Goal: Register for event/course

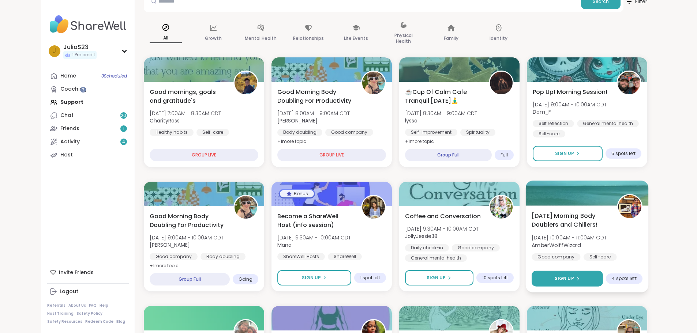
scroll to position [146, 0]
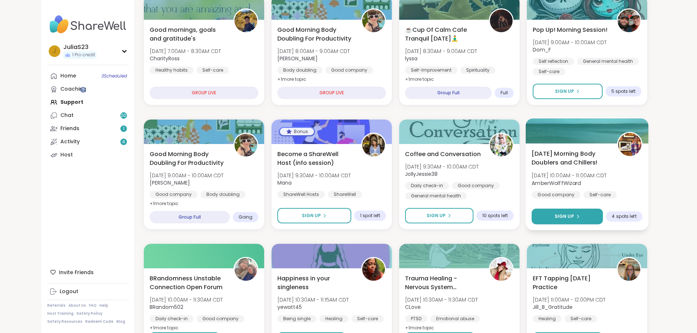
click at [574, 217] on span "Sign Up" at bounding box center [563, 216] width 19 height 7
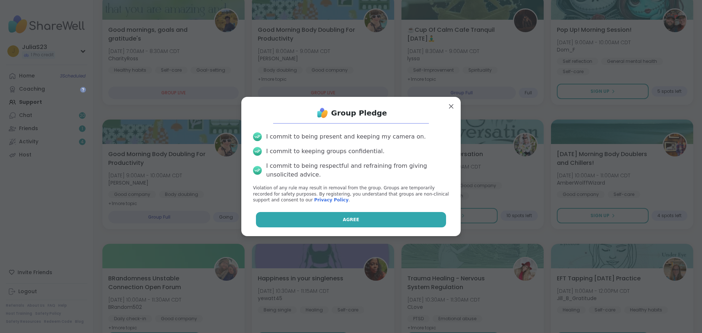
click at [416, 216] on button "Agree" at bounding box center [351, 219] width 191 height 15
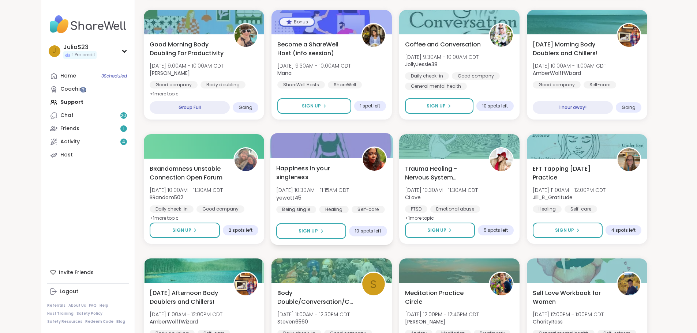
scroll to position [293, 0]
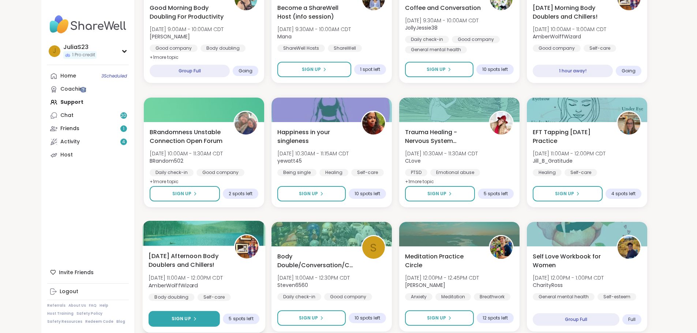
click at [178, 313] on button "Sign Up" at bounding box center [184, 319] width 71 height 16
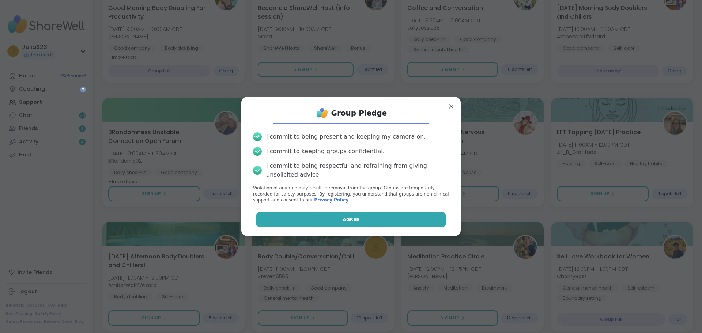
click at [348, 221] on span "Agree" at bounding box center [351, 220] width 16 height 7
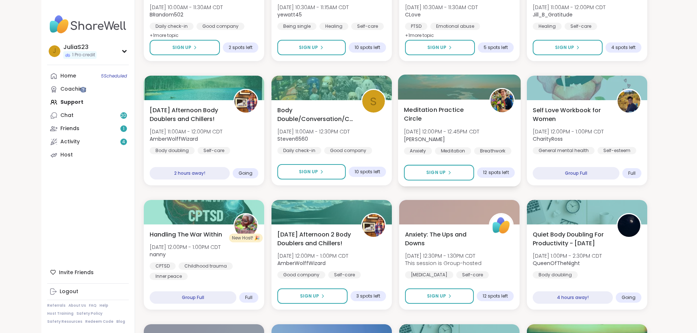
scroll to position [476, 0]
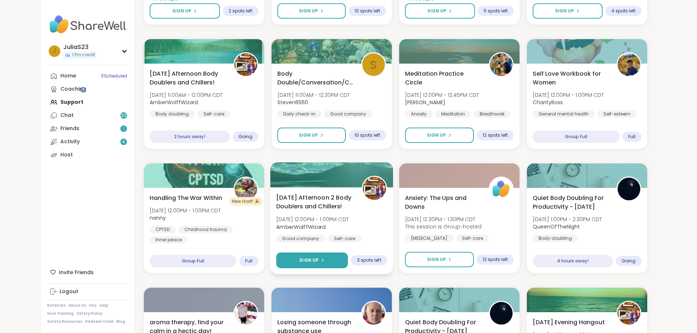
click at [323, 259] on button "Sign Up" at bounding box center [312, 261] width 72 height 16
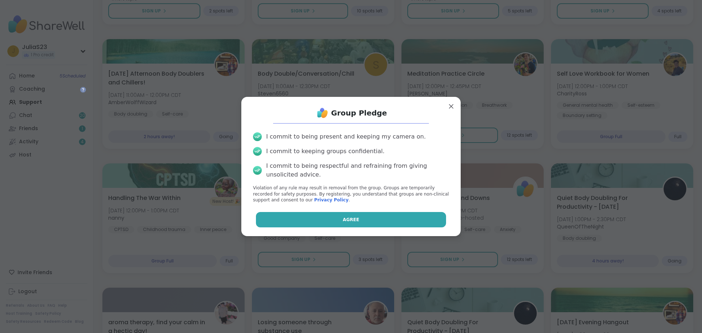
click at [336, 217] on button "Agree" at bounding box center [351, 219] width 191 height 15
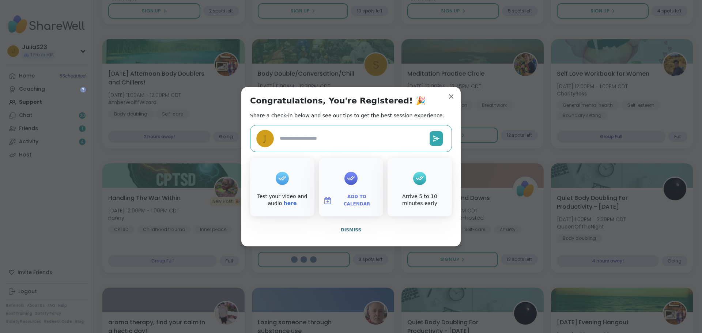
type textarea "*"
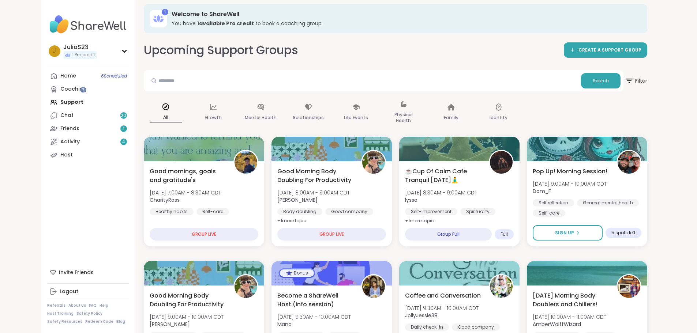
scroll to position [0, 0]
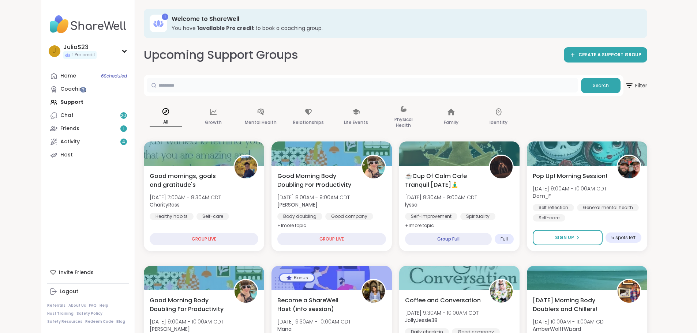
click at [214, 88] on input "text" at bounding box center [362, 85] width 431 height 15
type input "*******"
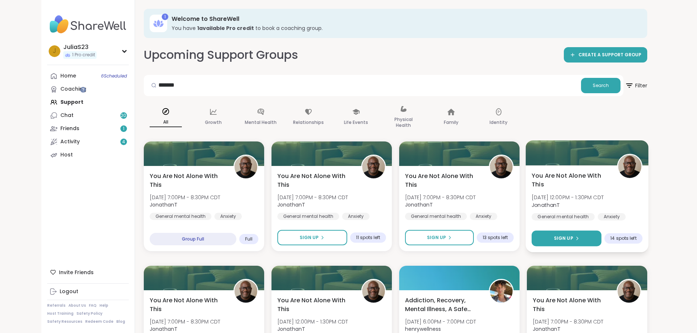
click at [573, 241] on span "Sign Up" at bounding box center [563, 238] width 19 height 7
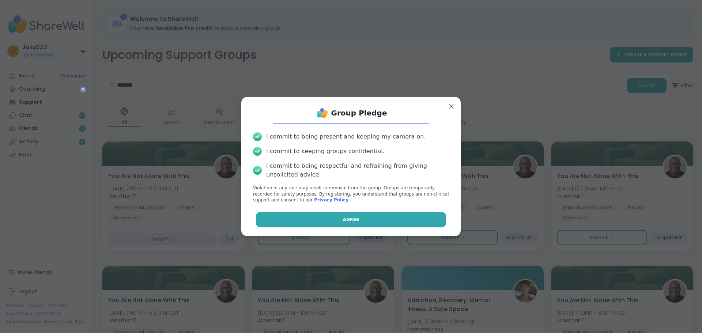
click at [355, 215] on button "Agree" at bounding box center [351, 219] width 191 height 15
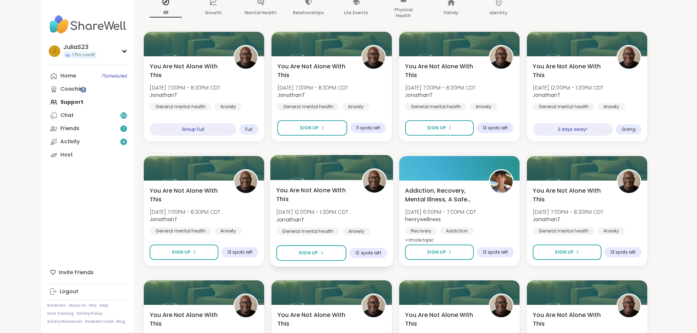
scroll to position [183, 0]
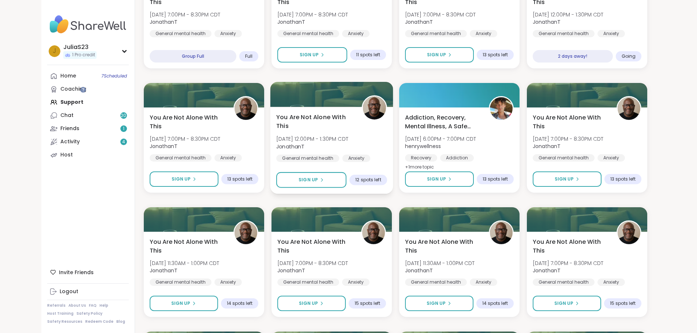
click at [341, 190] on div "You Are Not Alone With [DATE][DATE] 12:00PM - 1:30PM CDT JonathanT General ment…" at bounding box center [331, 150] width 123 height 87
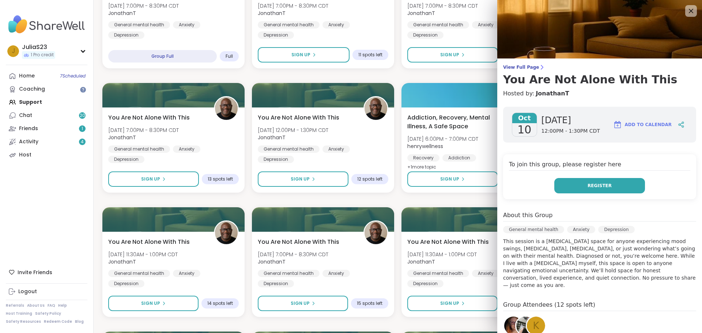
click at [588, 187] on span "Register" at bounding box center [600, 186] width 24 height 7
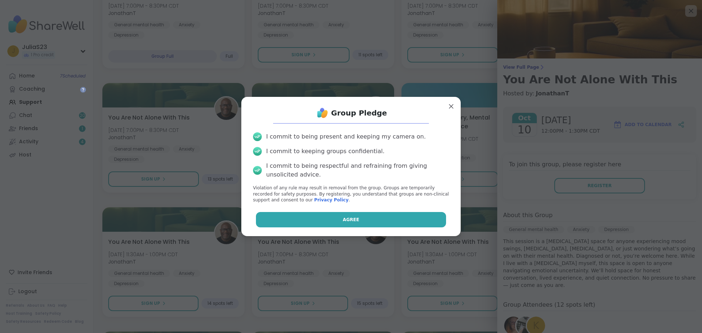
click at [397, 224] on button "Agree" at bounding box center [351, 219] width 191 height 15
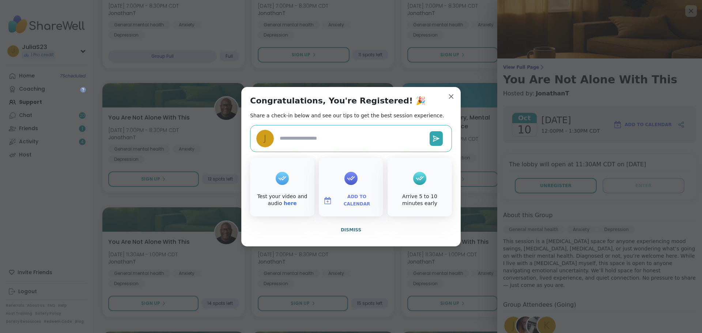
type textarea "*"
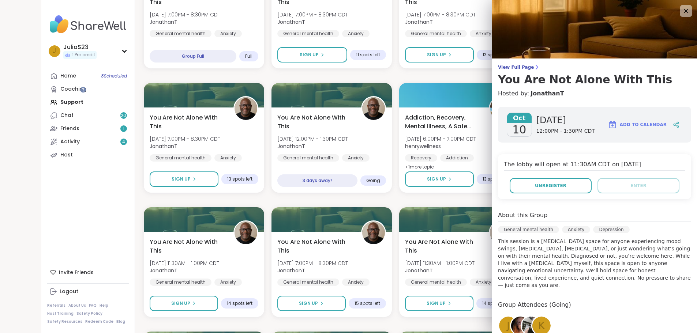
click at [680, 13] on div at bounding box center [686, 11] width 12 height 12
click at [681, 8] on icon at bounding box center [685, 10] width 9 height 9
